Goal: Task Accomplishment & Management: Use online tool/utility

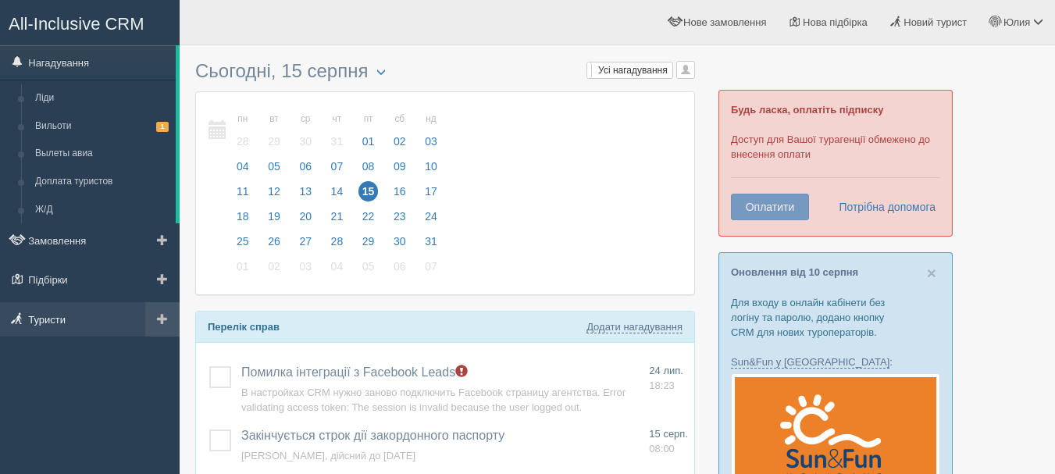
click at [41, 315] on link "Туристи" at bounding box center [90, 319] width 180 height 34
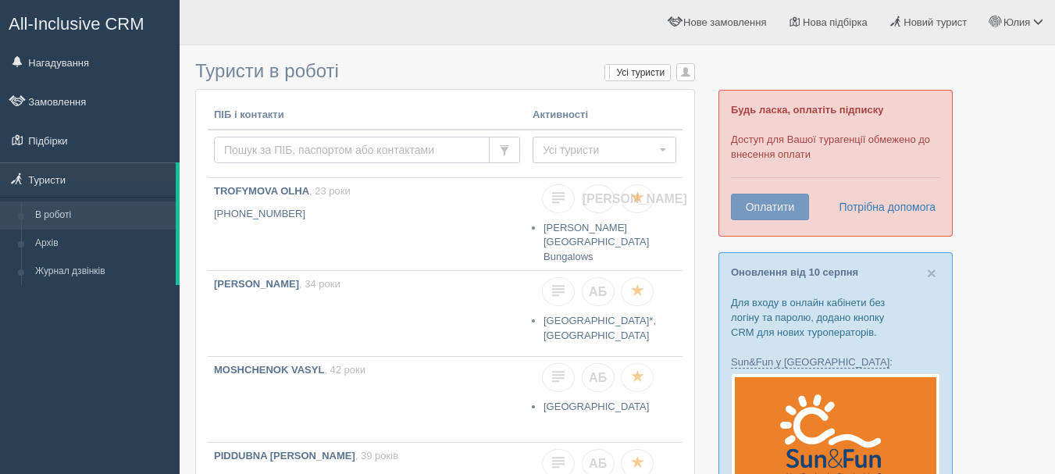
click at [258, 152] on input "text" at bounding box center [352, 150] width 276 height 27
paste input "+380 66 821 21 89"
type input "+380 66 821 21 89"
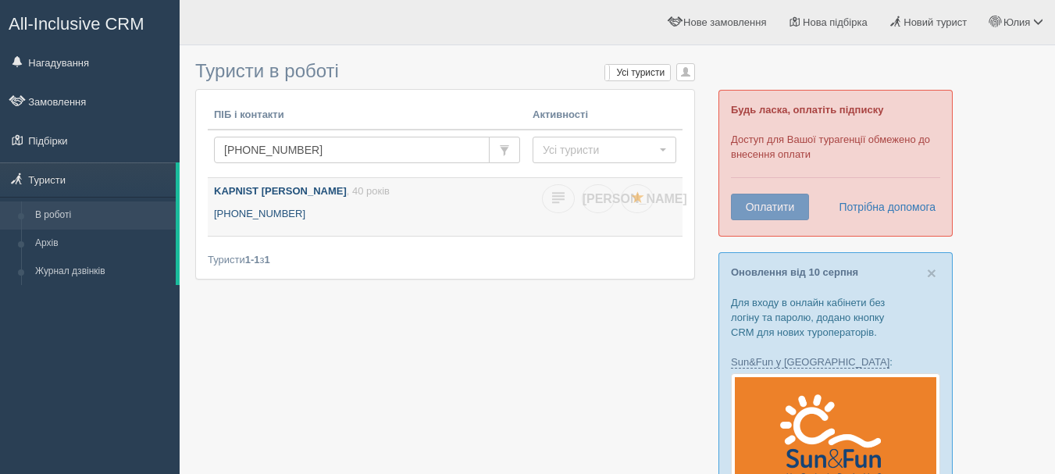
click at [278, 185] on b "KAPNIST [PERSON_NAME]" at bounding box center [280, 191] width 133 height 12
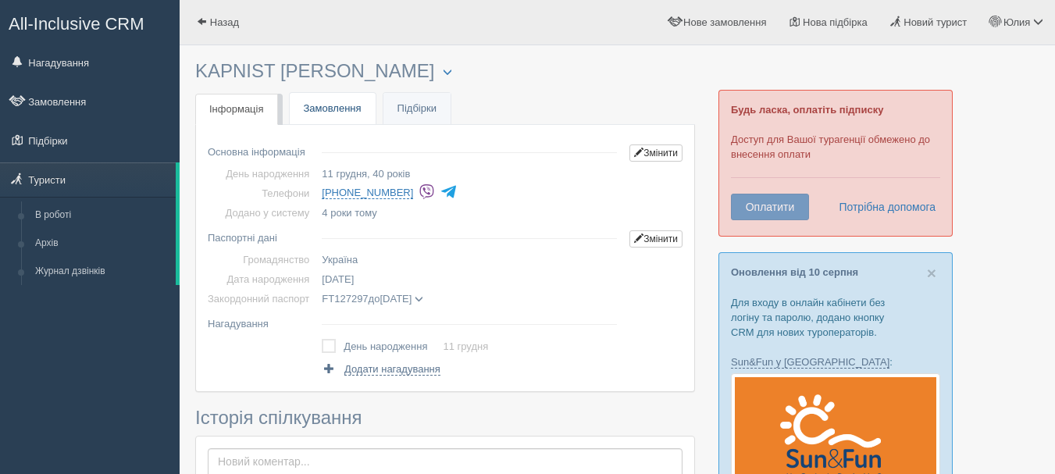
click at [320, 108] on link "Замовлення" at bounding box center [333, 109] width 86 height 32
click at [413, 113] on link "Підбірки" at bounding box center [416, 109] width 67 height 32
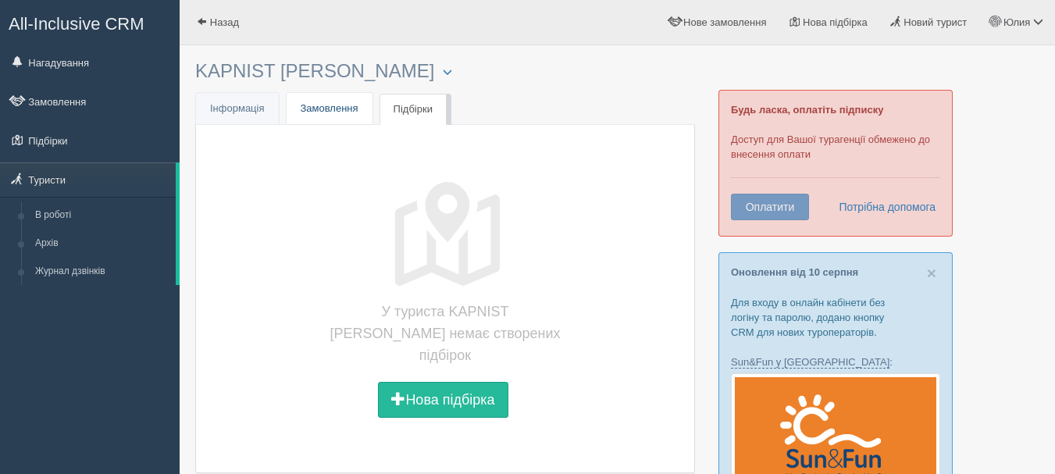
click at [338, 116] on link "Замовлення" at bounding box center [330, 109] width 86 height 32
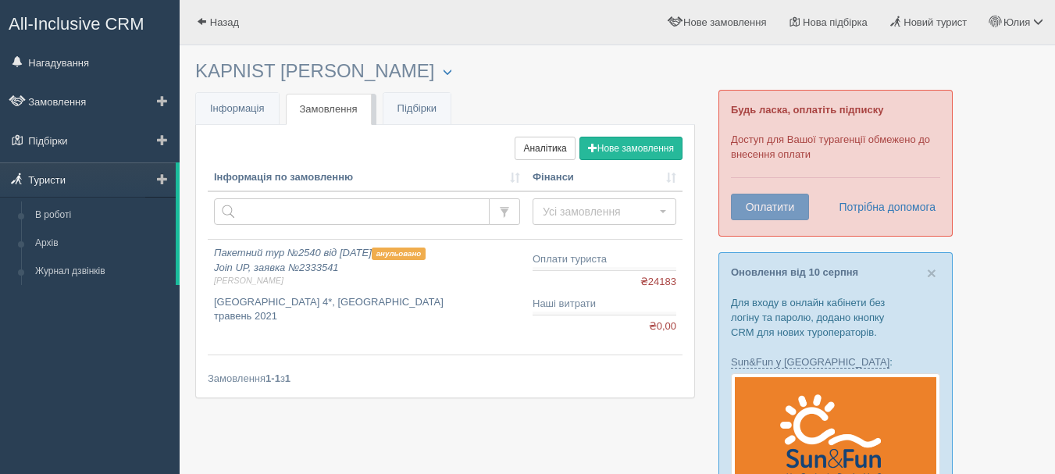
click at [62, 178] on link "Туристи" at bounding box center [88, 179] width 176 height 34
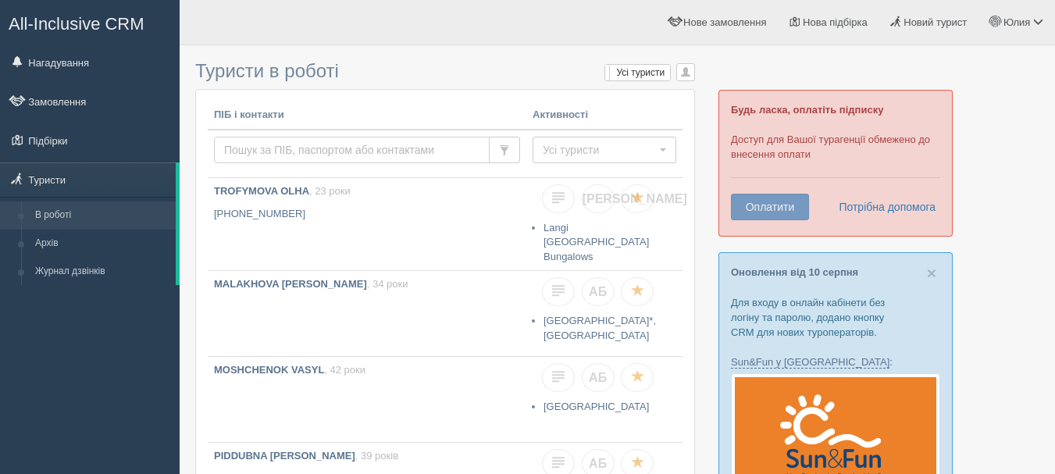
click at [325, 159] on input "text" at bounding box center [352, 150] width 276 height 27
type input "v"
type input "мокроусова"
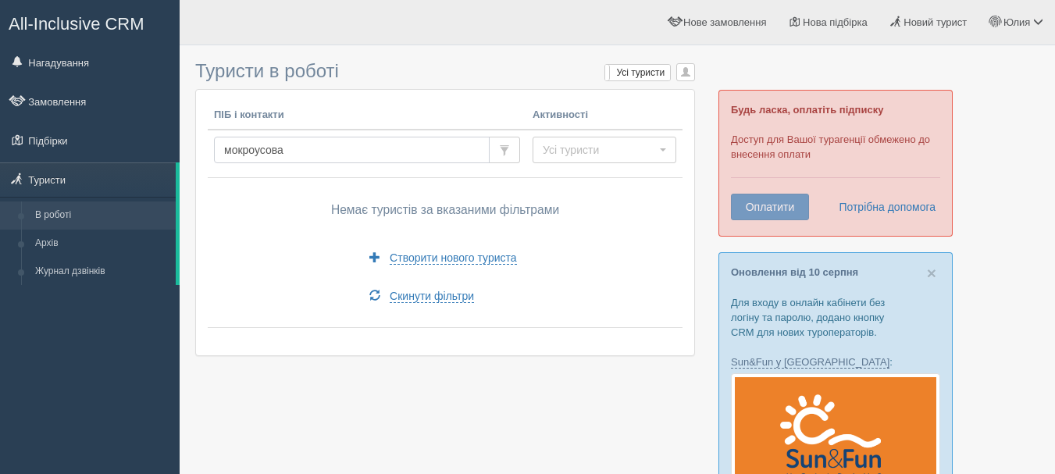
drag, startPoint x: 308, startPoint y: 149, endPoint x: 184, endPoint y: 154, distance: 124.2
type input "[PERSON_NAME]"
drag, startPoint x: 339, startPoint y: 159, endPoint x: 269, endPoint y: 139, distance: 72.2
click at [269, 139] on input "Оксана Мокроусова" at bounding box center [352, 150] width 276 height 27
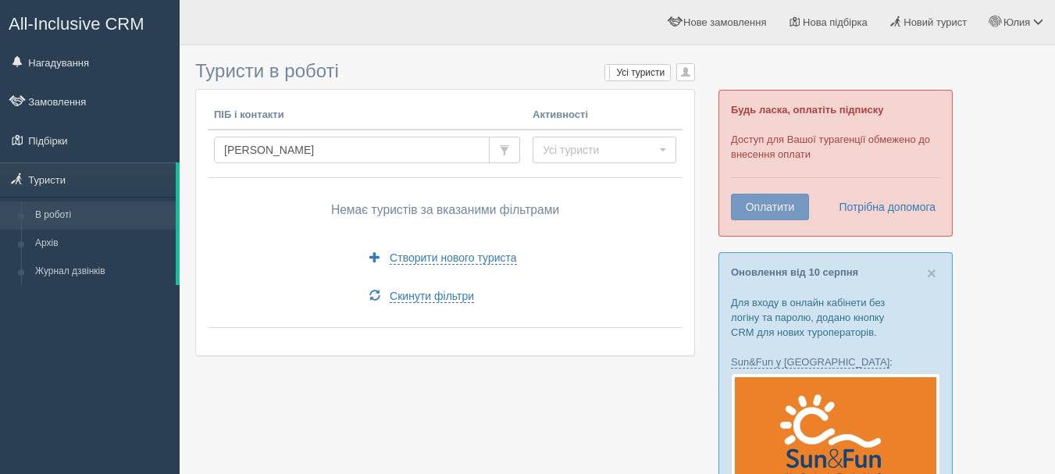
type input "[PERSON_NAME]"
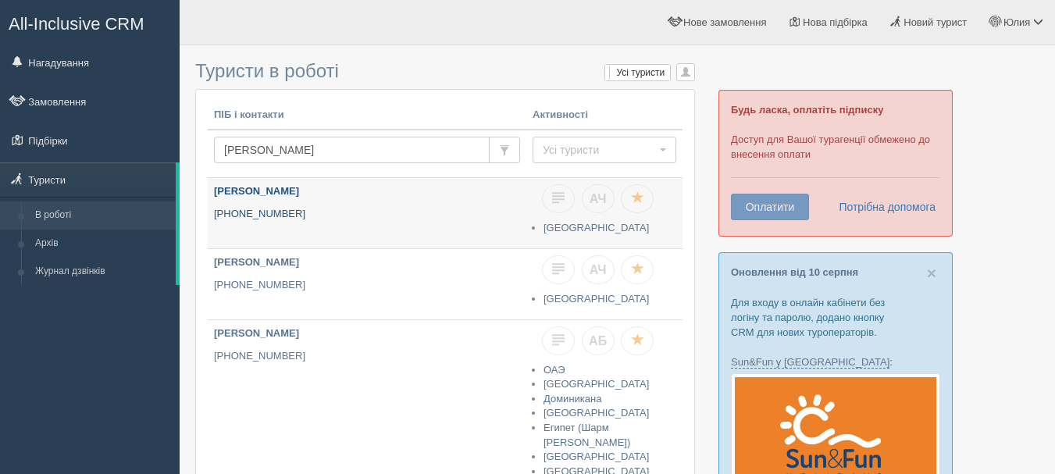
click at [326, 216] on p "+380 93 476 5001" at bounding box center [367, 214] width 306 height 15
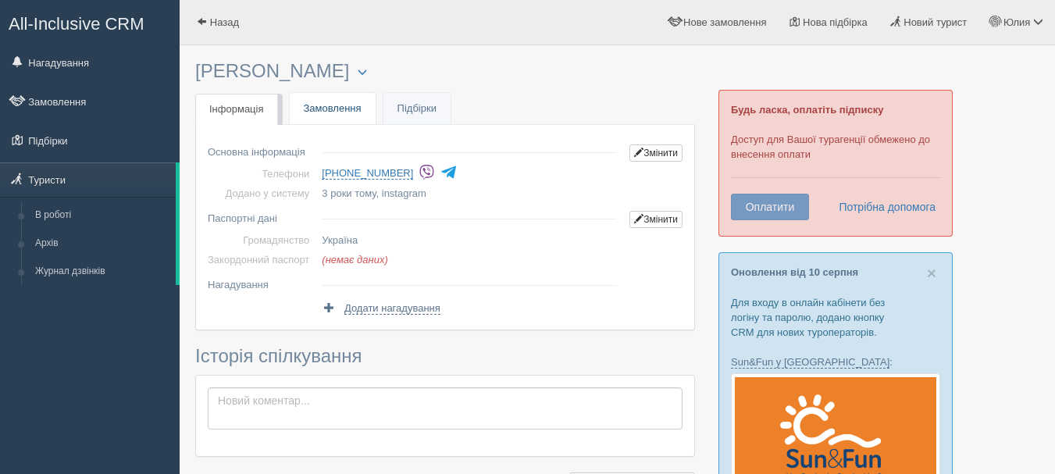
click at [323, 102] on link "Замовлення" at bounding box center [333, 109] width 86 height 32
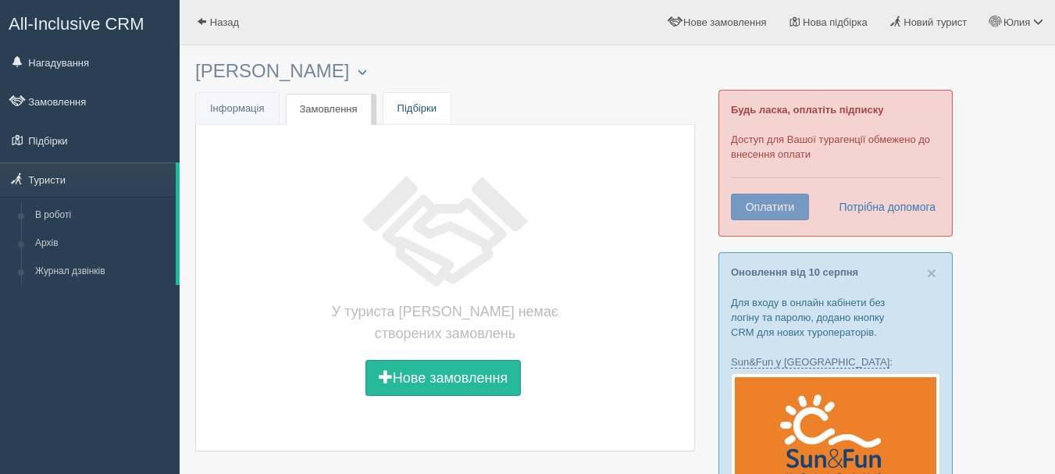
click at [423, 100] on link "Підбірки" at bounding box center [416, 109] width 67 height 32
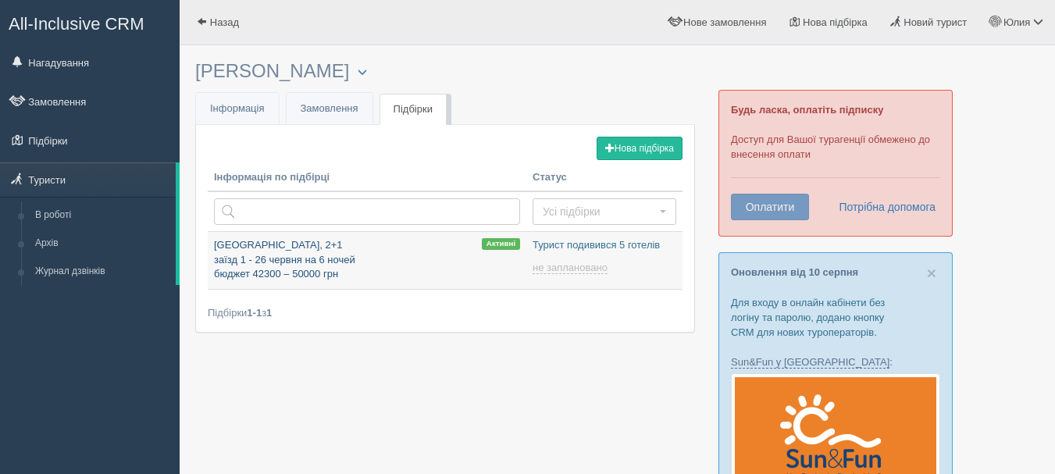
type input "[DATE] 15:50"
click at [307, 269] on p "Турция, 2+1 заїзд 1 - 26 червня на 6 ночей бюджет 42300 – 50000 грн" at bounding box center [367, 260] width 306 height 44
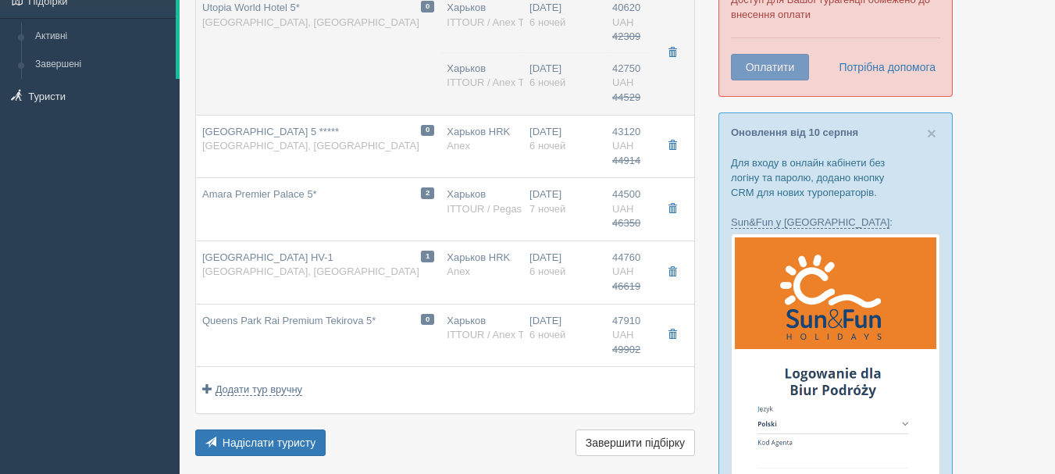
scroll to position [156, 0]
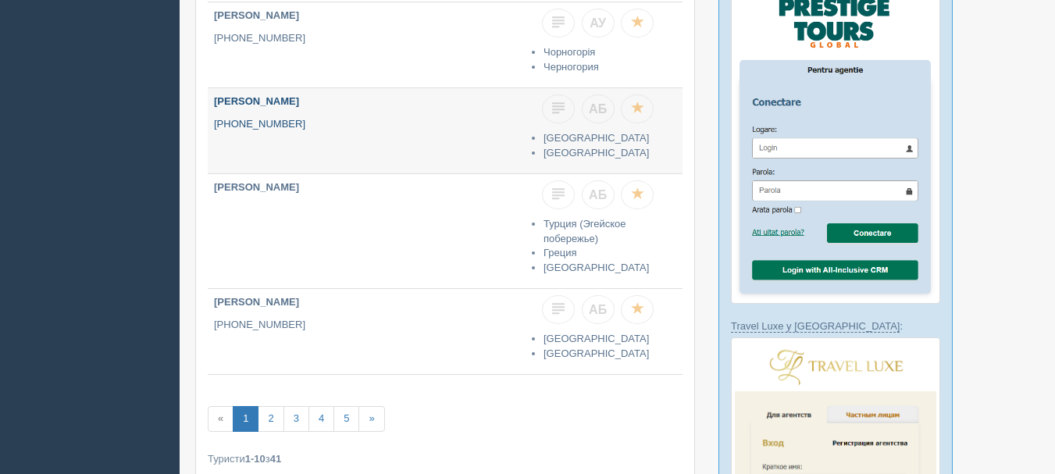
scroll to position [859, 0]
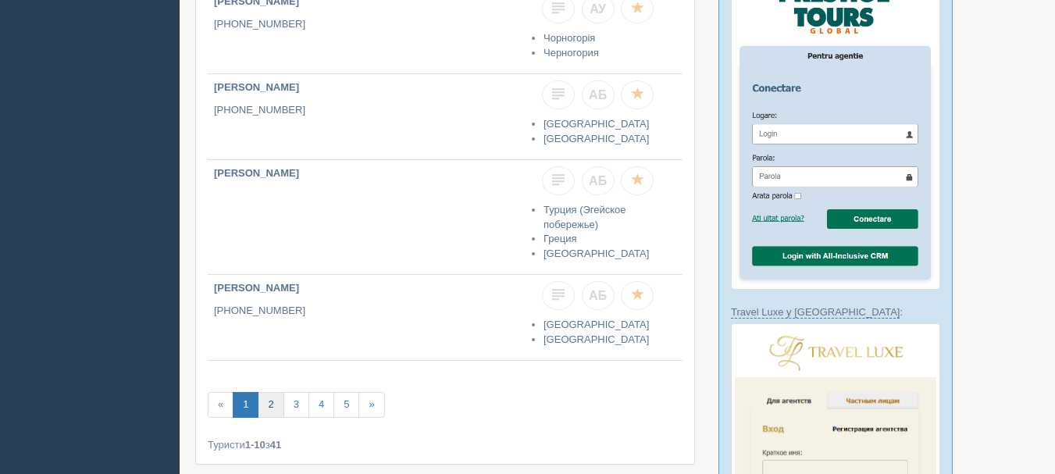
click at [265, 392] on link "2" at bounding box center [271, 405] width 26 height 26
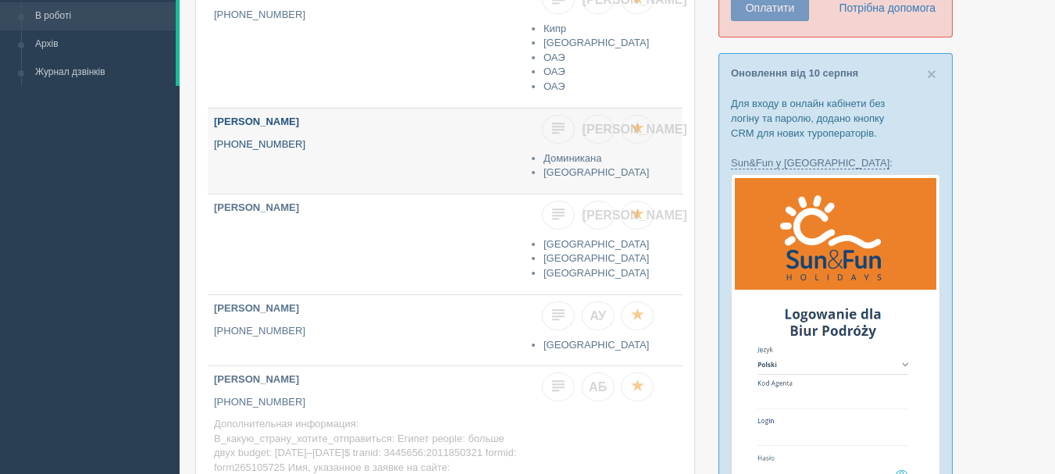
scroll to position [234, 0]
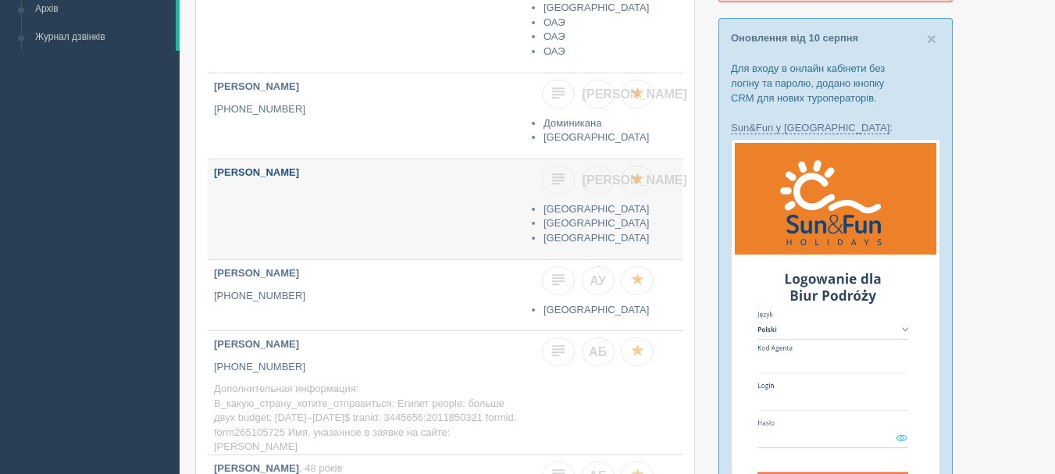
click at [301, 221] on link "[PERSON_NAME]" at bounding box center [367, 209] width 319 height 100
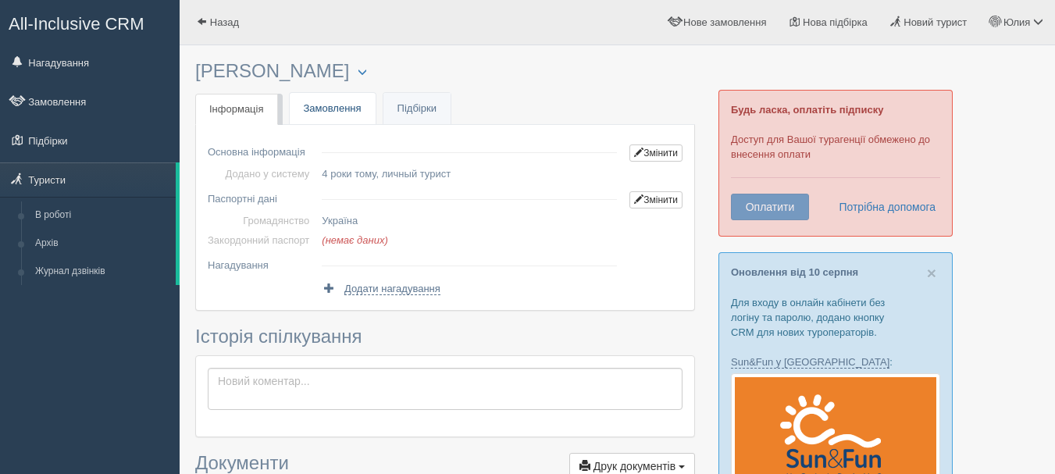
click at [334, 109] on link "Замовлення" at bounding box center [333, 109] width 86 height 32
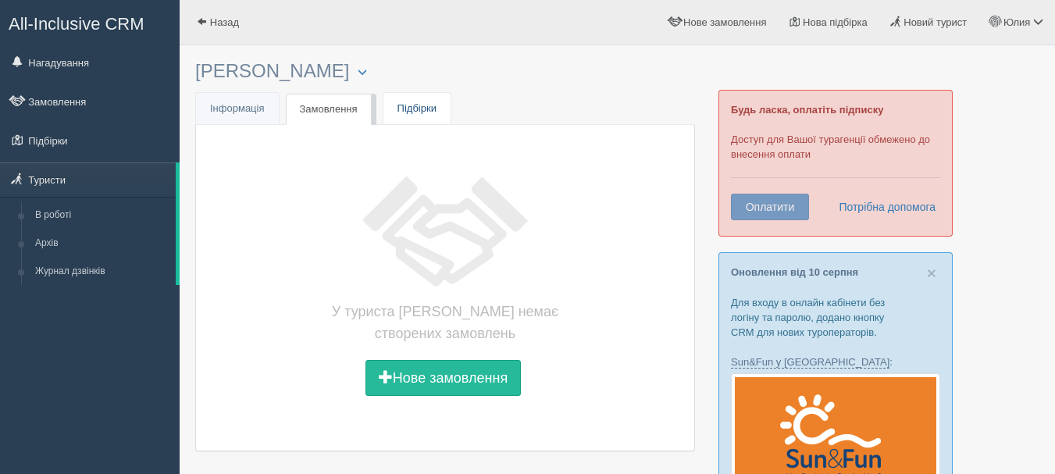
click at [421, 105] on link "Підбірки" at bounding box center [416, 109] width 67 height 32
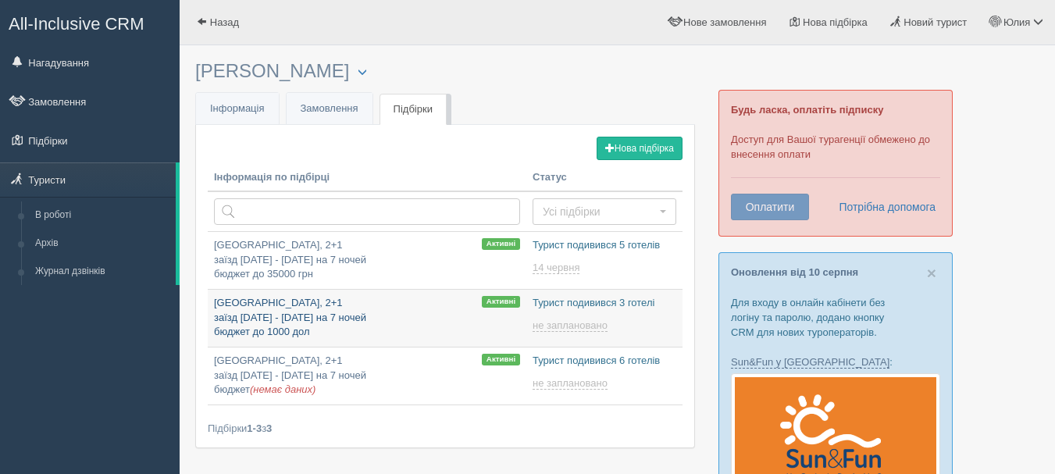
type input "[DATE] 15:30"
type input "2025-08-15 11:55"
type input "2025-08-15 12:55"
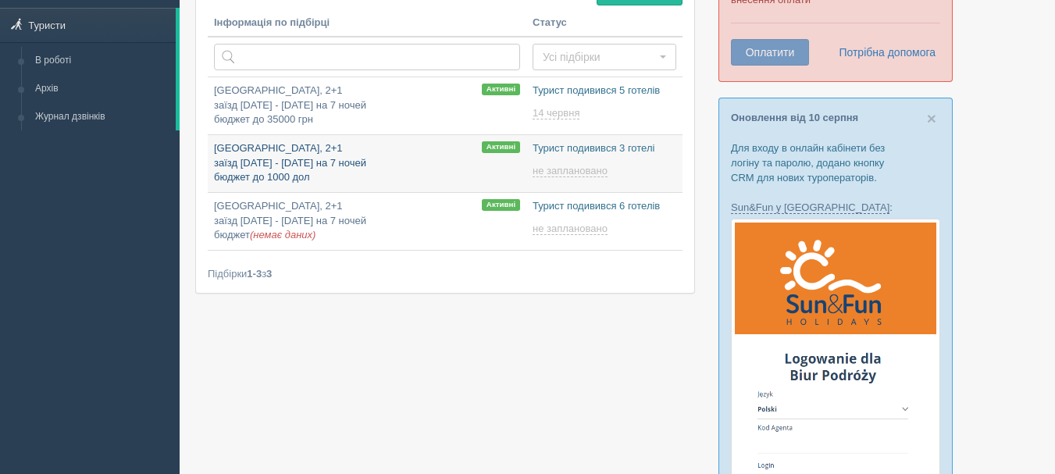
scroll to position [156, 0]
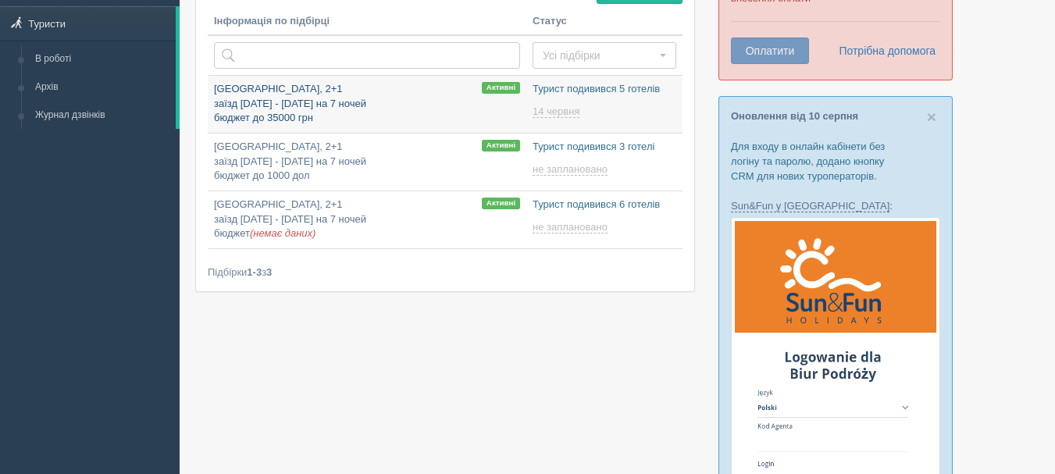
click at [308, 120] on p "Турция, 2+1 заїзд 1 - 18 липня на 7 ночей бюджет до 35000 грн" at bounding box center [367, 104] width 306 height 44
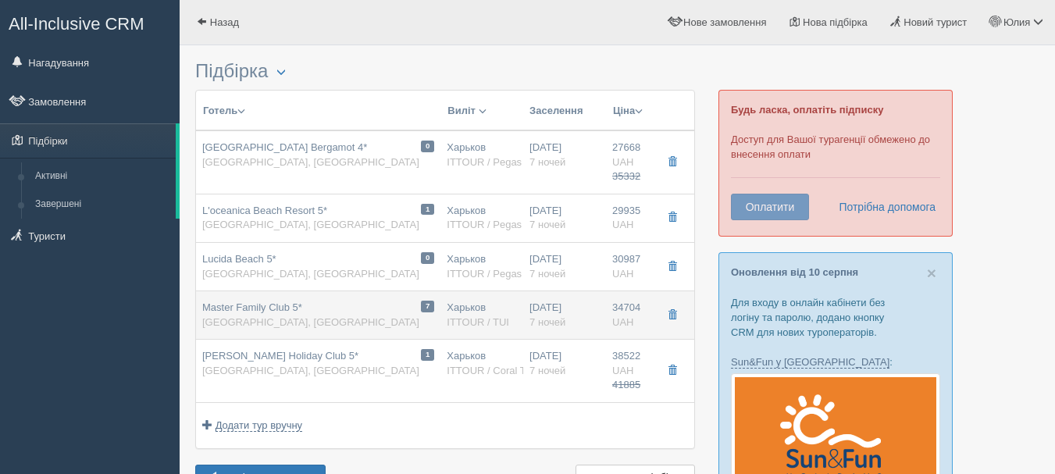
click at [290, 316] on div "Master Family Club 5* [GEOGRAPHIC_DATA], [GEOGRAPHIC_DATA]" at bounding box center [310, 315] width 217 height 29
type input "Master Family Club 5*"
type input "[URL][DOMAIN_NAME]"
type textarea "+ большая и красивая территория + питание разнообразное и вкусное + есть анимац…"
type input "[GEOGRAPHIC_DATA]"
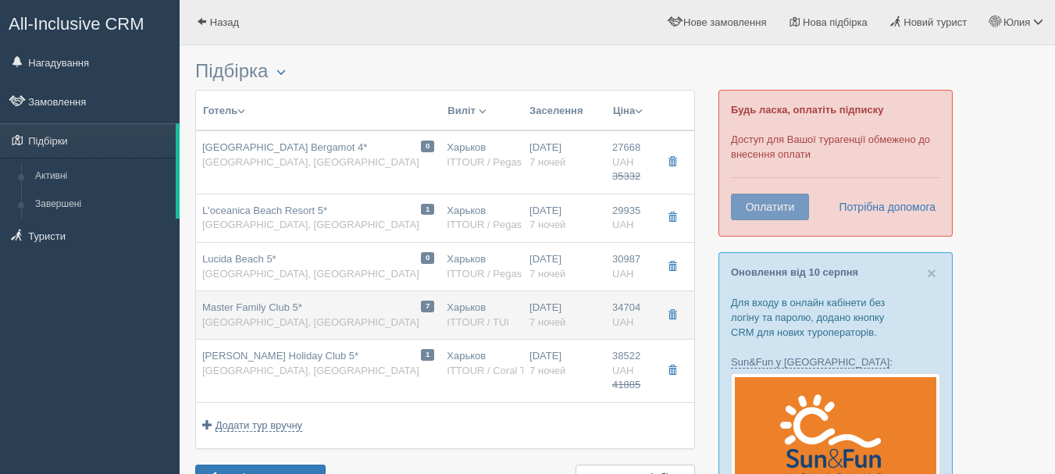
type input "Сиде"
type input "34704.00"
type input "Харьков"
type input "09:50"
type input "12:30"
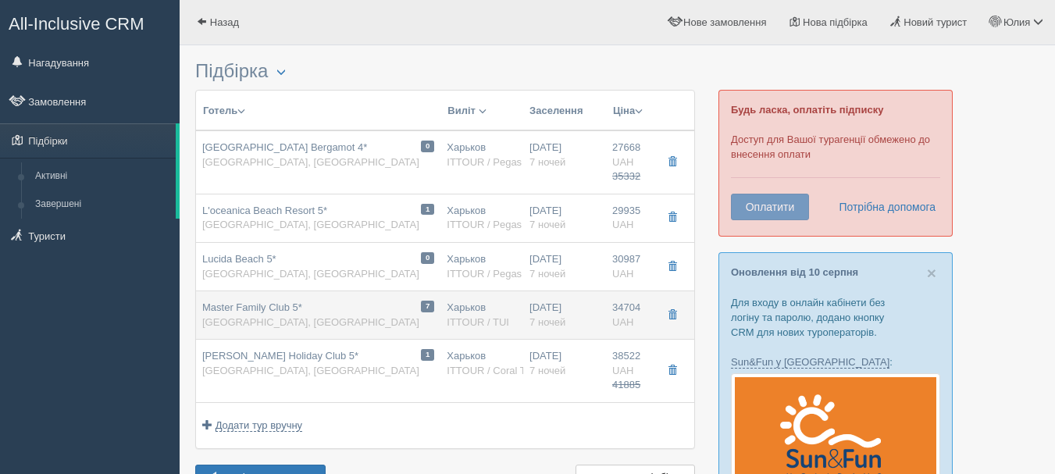
type input "06:00"
type input "08:30"
type input "7"
type input "Standard Garden View / [DATE]+1CHD(0-1.99)"
type input "AI"
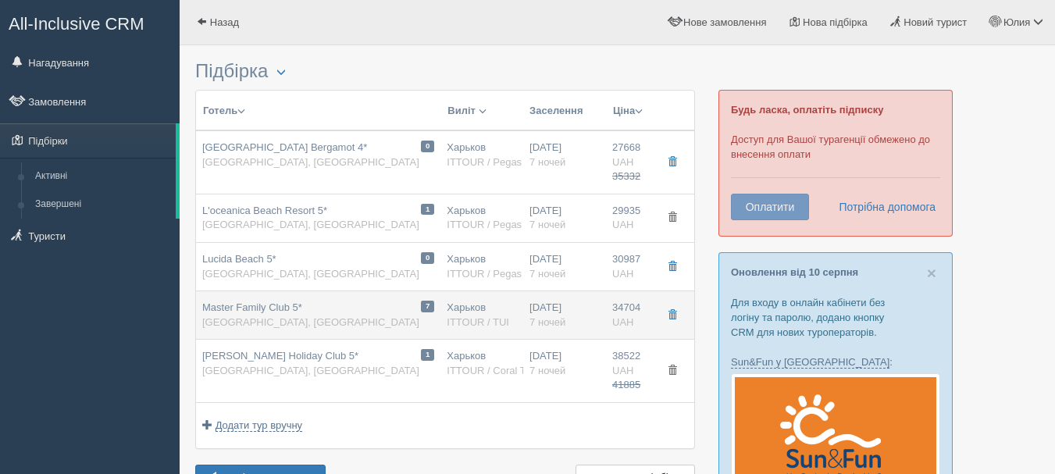
type input "ITTOUR / TUI"
type input "[URL][DOMAIN_NAME][DATE]"
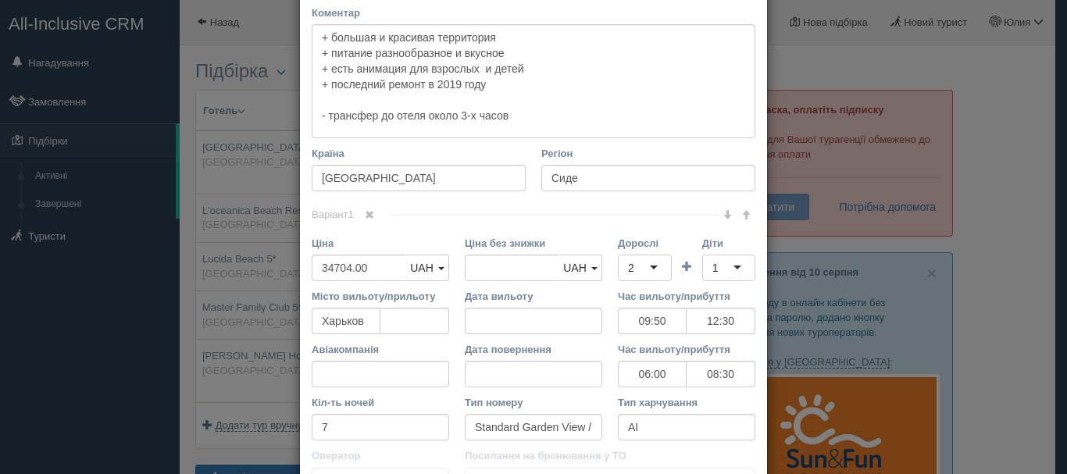
scroll to position [547, 0]
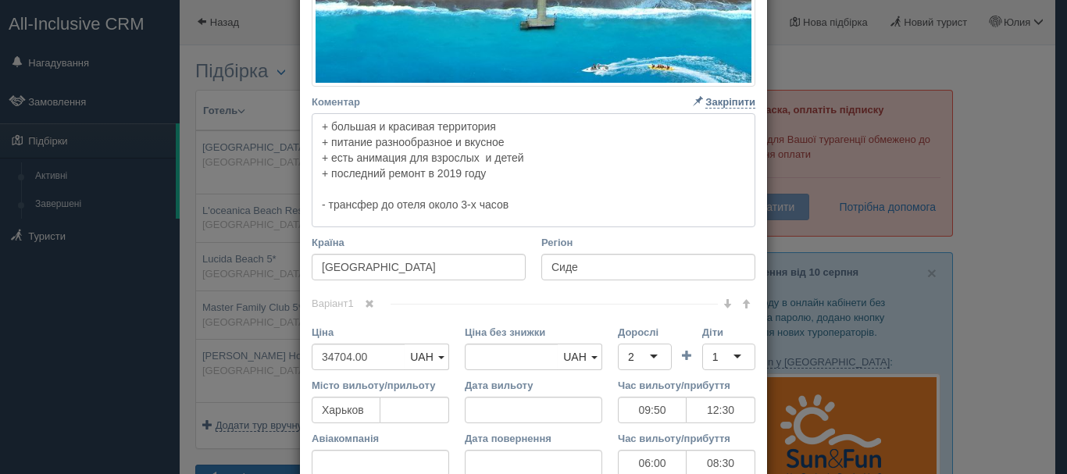
drag, startPoint x: 525, startPoint y: 205, endPoint x: 282, endPoint y: 114, distance: 259.9
click at [282, 114] on div "× Редагувати тур Назва готелю Master Family Club 5* Посилання на готель для тур…" at bounding box center [533, 237] width 1067 height 474
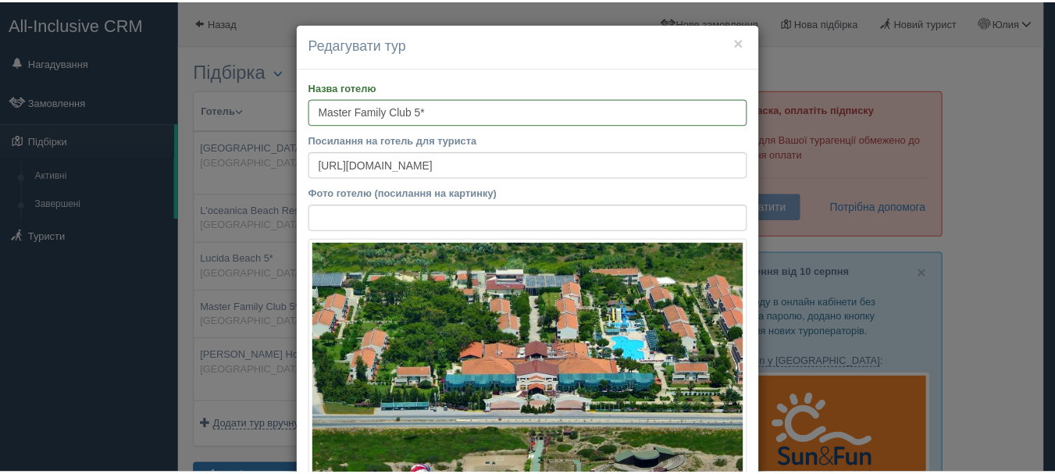
scroll to position [0, 0]
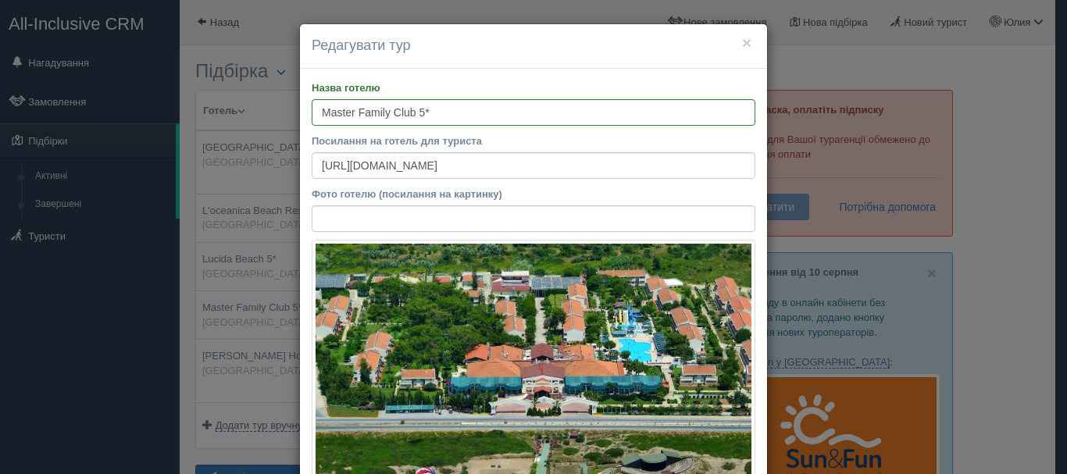
click at [747, 43] on h4 "Редагувати тур" at bounding box center [534, 46] width 444 height 20
click at [742, 42] on button "×" at bounding box center [746, 42] width 9 height 16
